Goal: Task Accomplishment & Management: Use online tool/utility

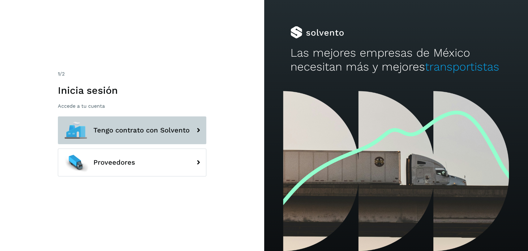
click at [195, 133] on icon at bounding box center [198, 130] width 12 height 12
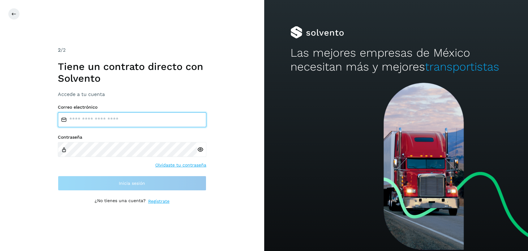
click at [155, 124] on input "email" at bounding box center [132, 119] width 148 height 15
type input "**********"
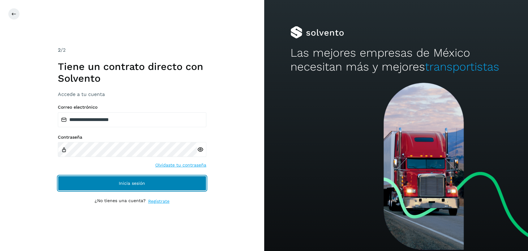
click at [107, 180] on button "Inicia sesión" at bounding box center [132, 183] width 148 height 15
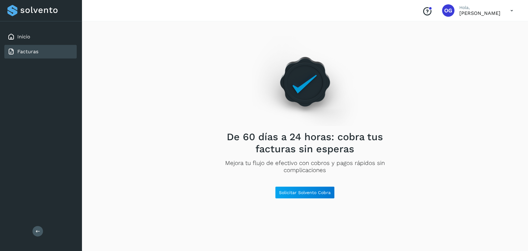
click at [31, 48] on div "Facturas" at bounding box center [22, 51] width 31 height 7
click at [321, 195] on button "Solicitar Solvento Cobra" at bounding box center [305, 192] width 60 height 12
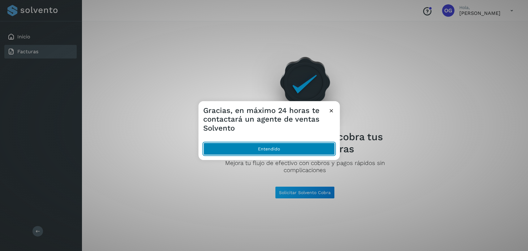
click at [291, 147] on button "Entendido" at bounding box center [268, 148] width 131 height 12
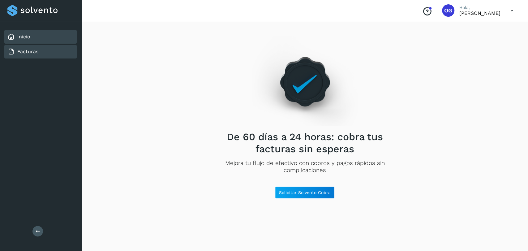
click at [25, 40] on div "Inicio" at bounding box center [40, 37] width 72 height 14
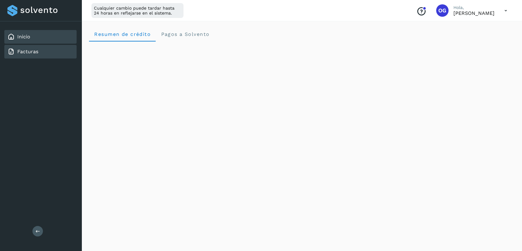
click at [27, 49] on link "Facturas" at bounding box center [27, 52] width 21 height 6
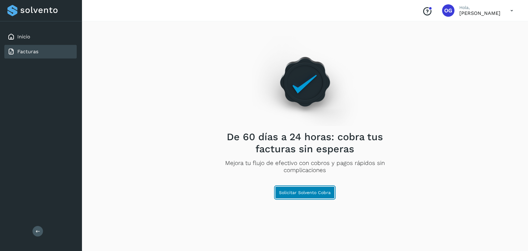
click at [311, 194] on span "Solicitar Solvento Cobra" at bounding box center [305, 192] width 52 height 4
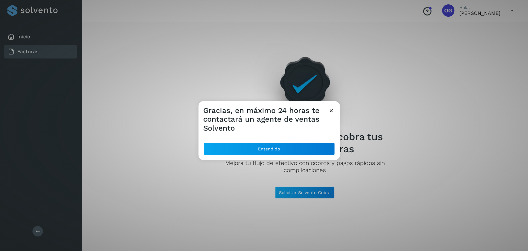
click at [332, 112] on icon at bounding box center [331, 110] width 6 height 6
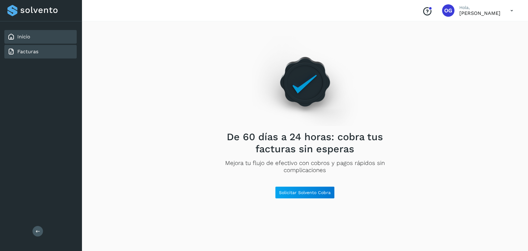
click at [30, 43] on div "Inicio" at bounding box center [40, 37] width 72 height 14
